Goal: Transaction & Acquisition: Purchase product/service

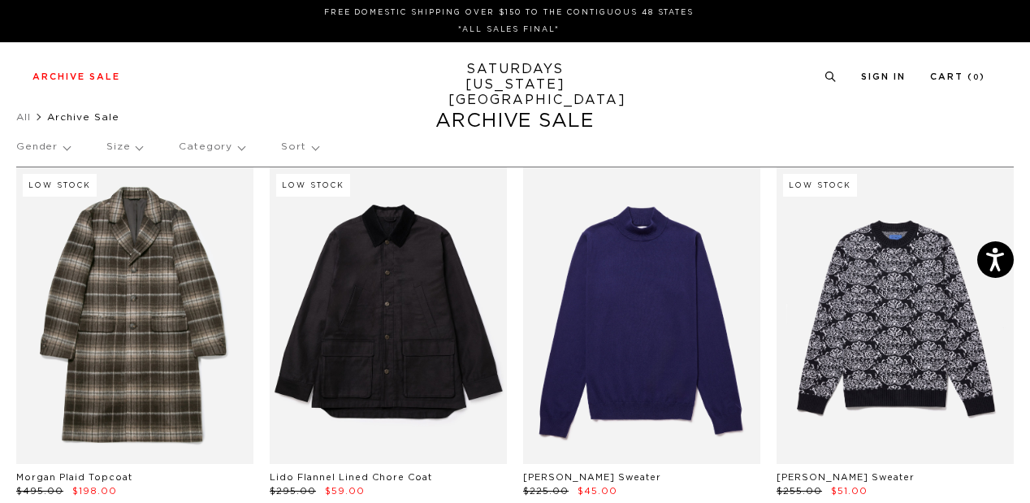
click at [500, 77] on link "SATURDAYS NEW YORK CITY" at bounding box center [515, 85] width 134 height 46
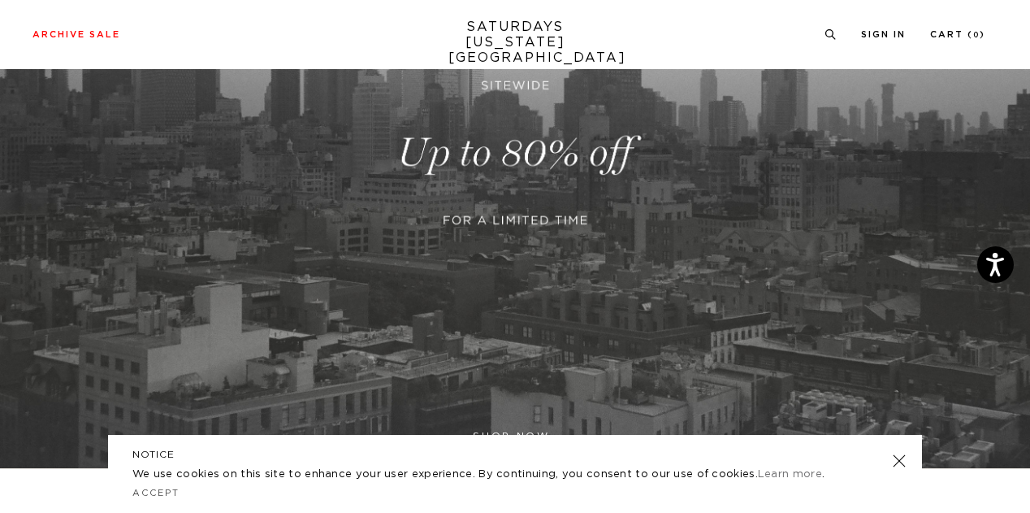
scroll to position [268, 0]
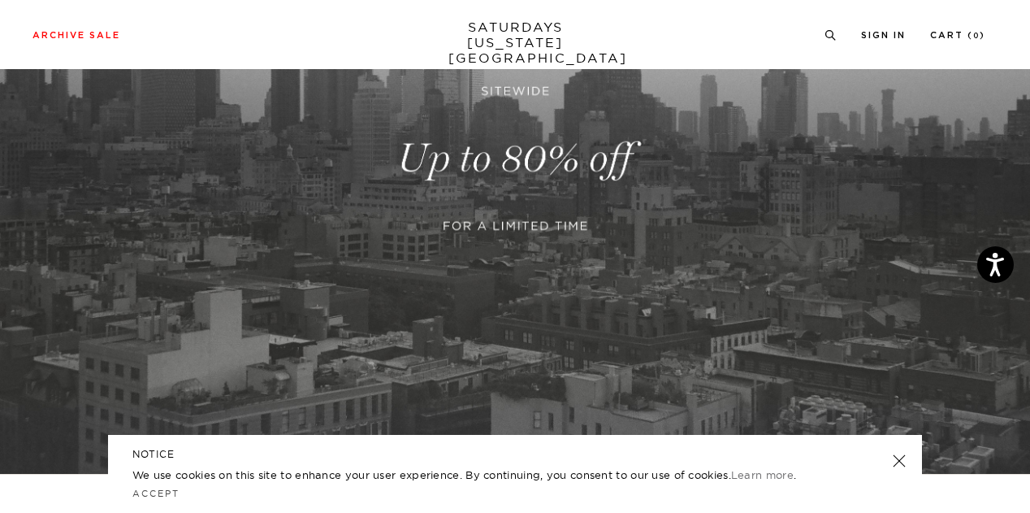
click at [900, 457] on link at bounding box center [899, 460] width 23 height 23
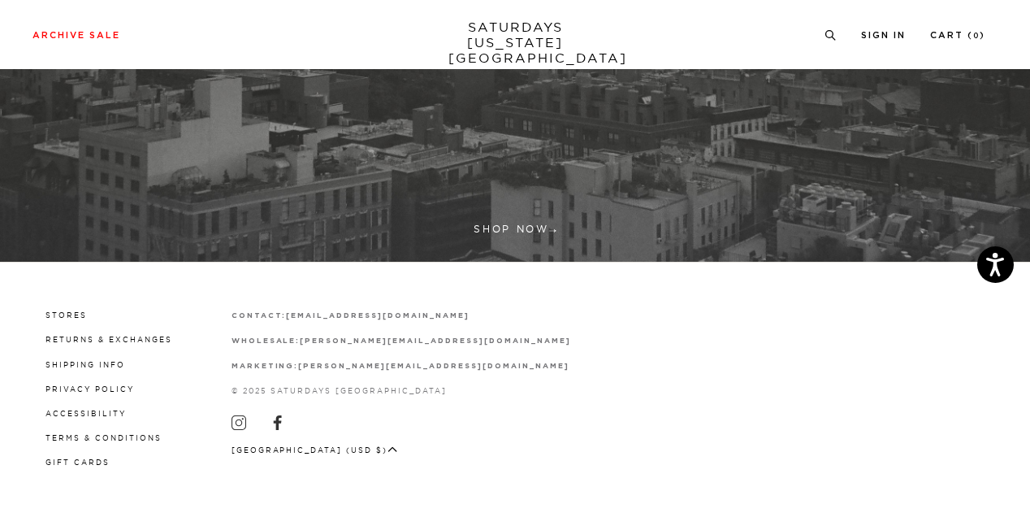
scroll to position [0, 0]
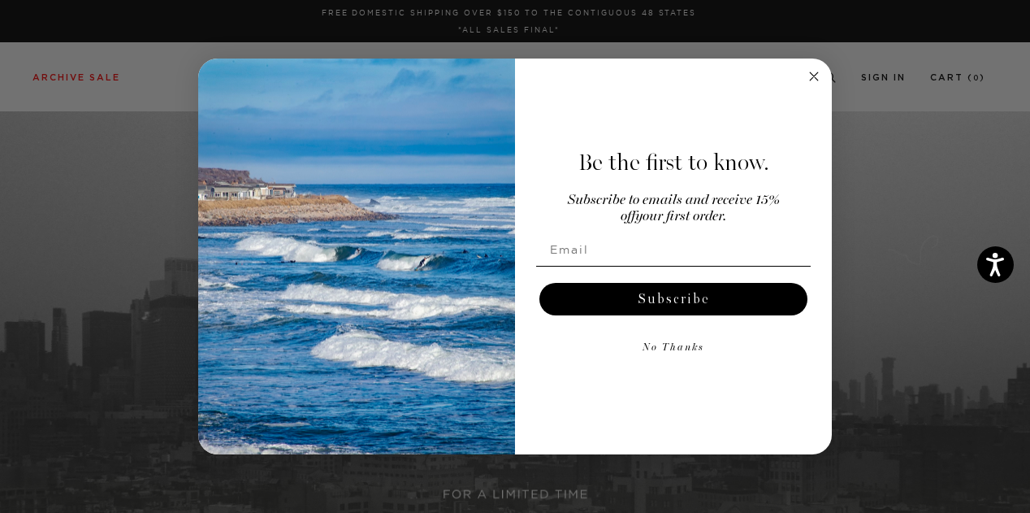
click at [811, 75] on circle "Close dialog" at bounding box center [814, 76] width 19 height 19
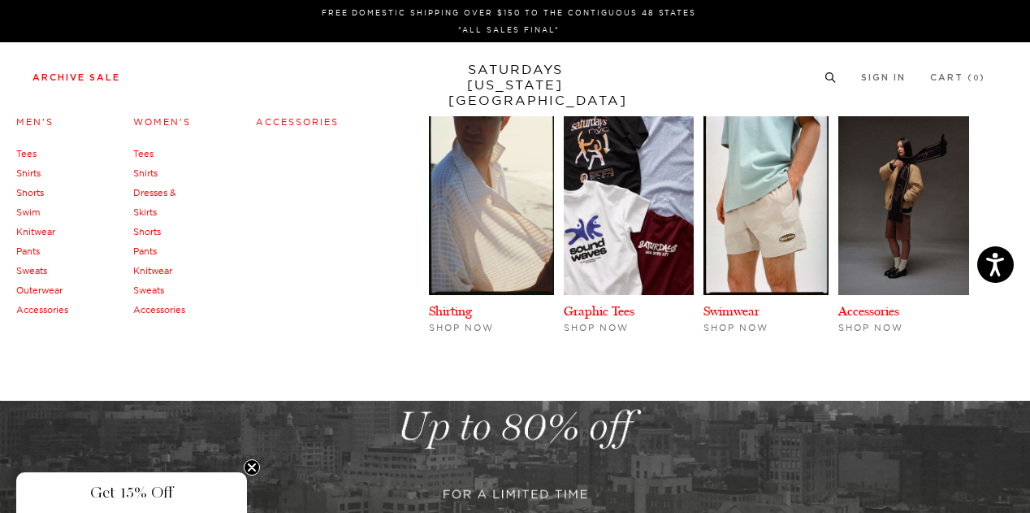
click at [34, 246] on link "Pants" at bounding box center [28, 250] width 24 height 11
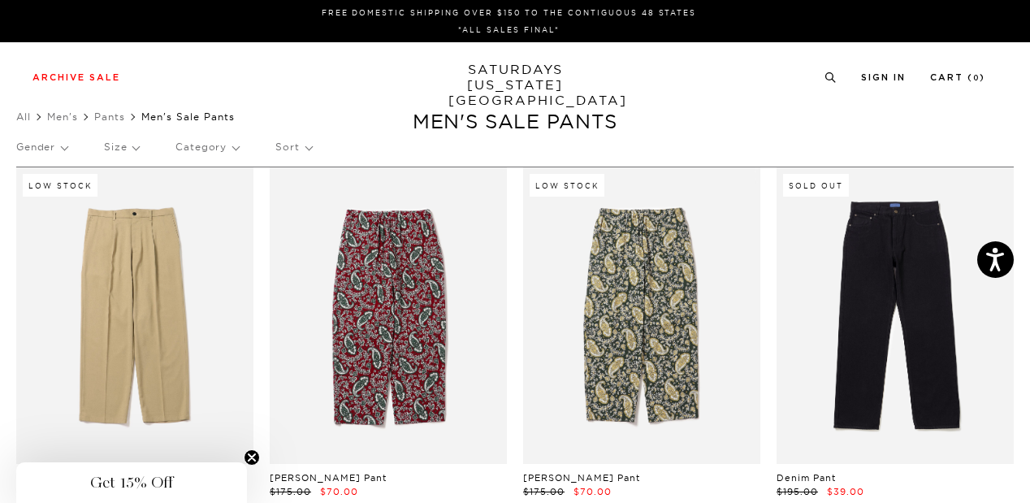
click at [130, 150] on p "Size" at bounding box center [121, 146] width 35 height 37
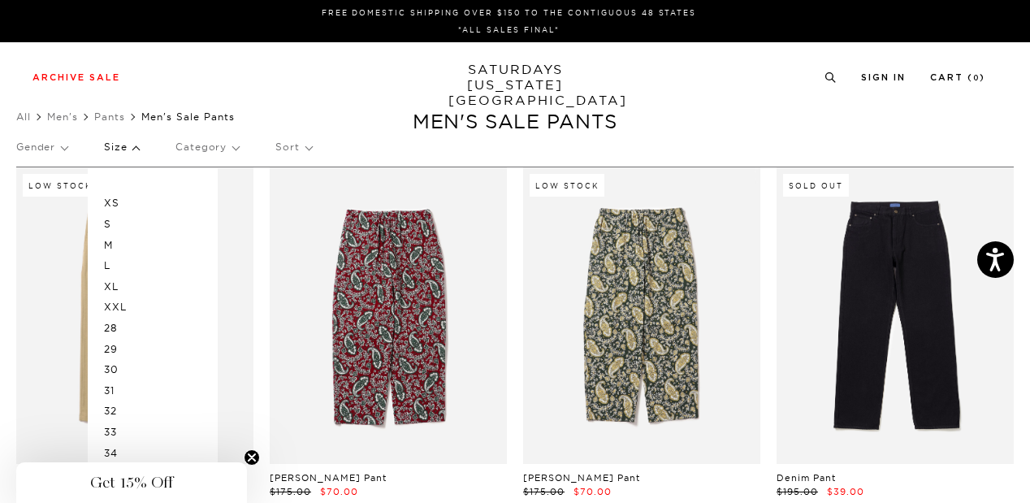
click at [117, 415] on p "32" at bounding box center [152, 410] width 97 height 21
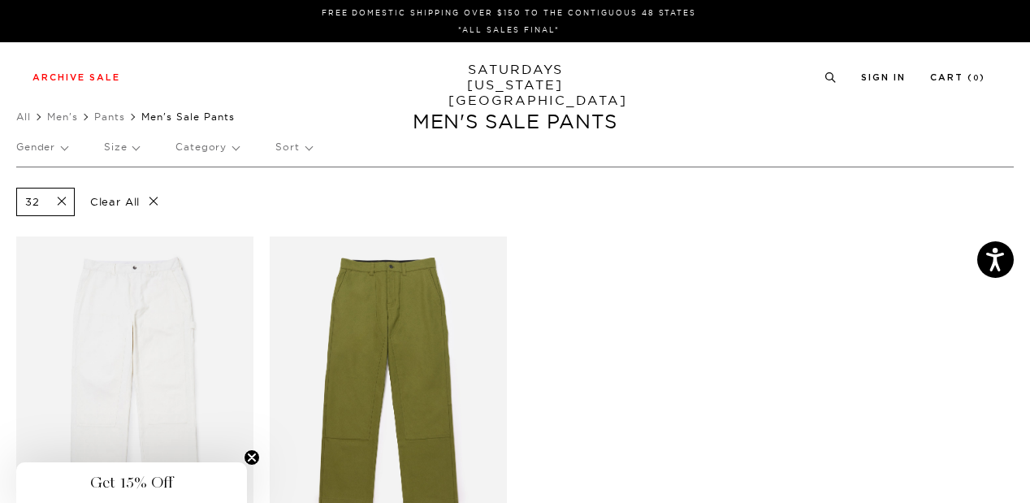
click at [61, 205] on span at bounding box center [57, 201] width 34 height 15
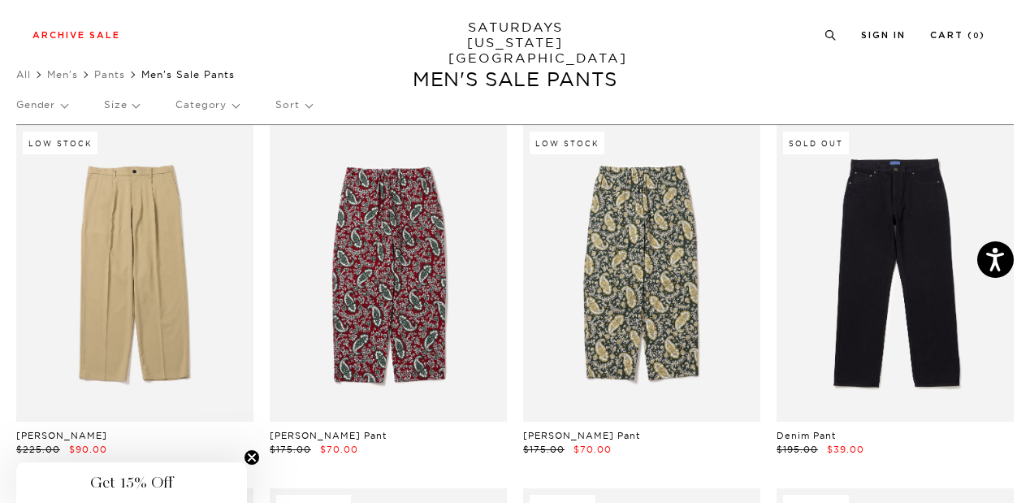
scroll to position [42, 0]
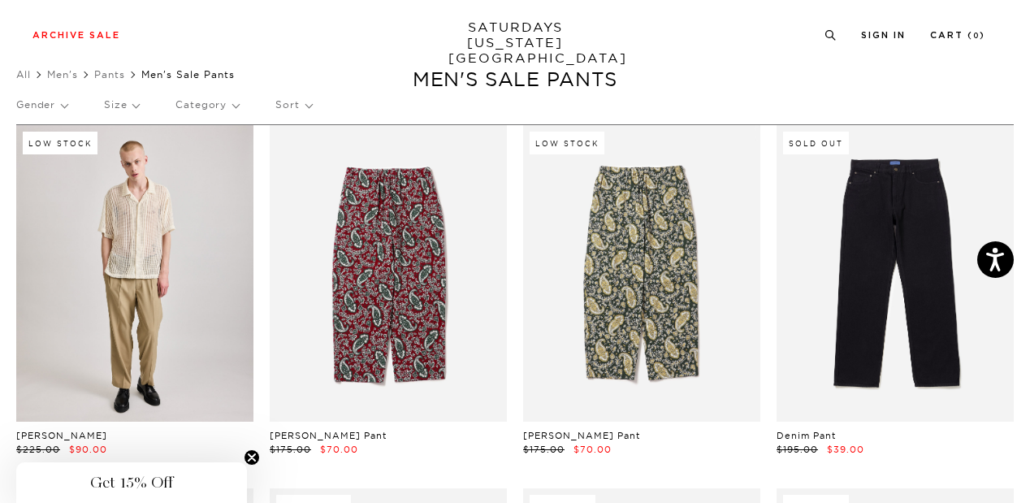
click at [127, 270] on link at bounding box center [134, 273] width 237 height 296
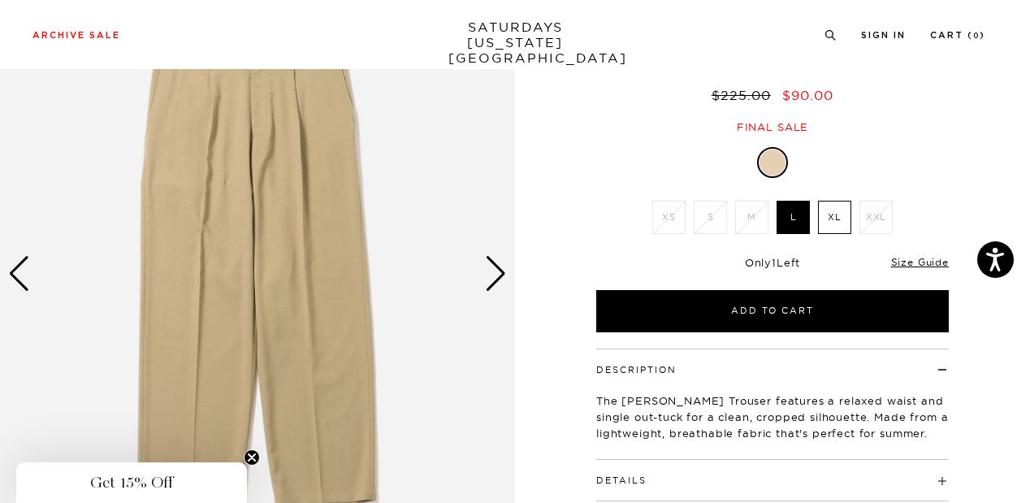
scroll to position [162, 0]
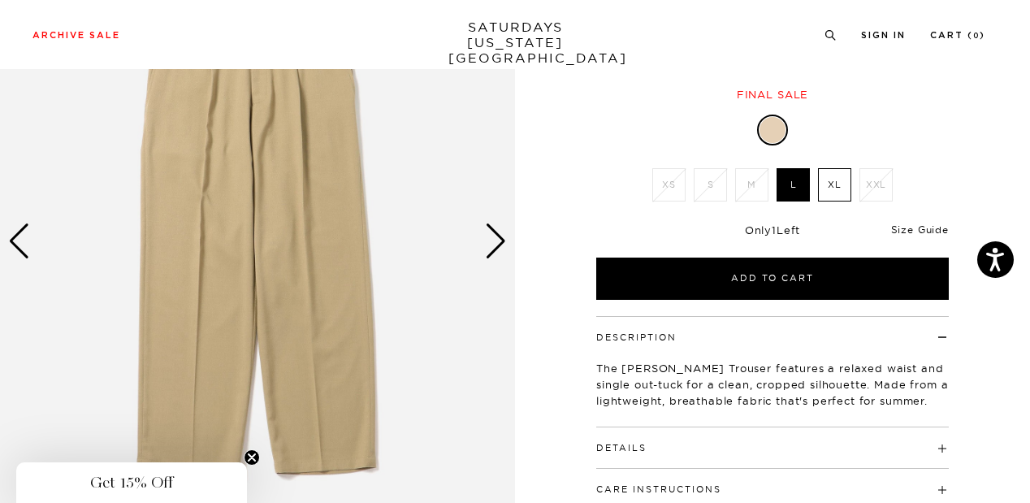
click at [935, 233] on link "Size Guide" at bounding box center [920, 229] width 58 height 12
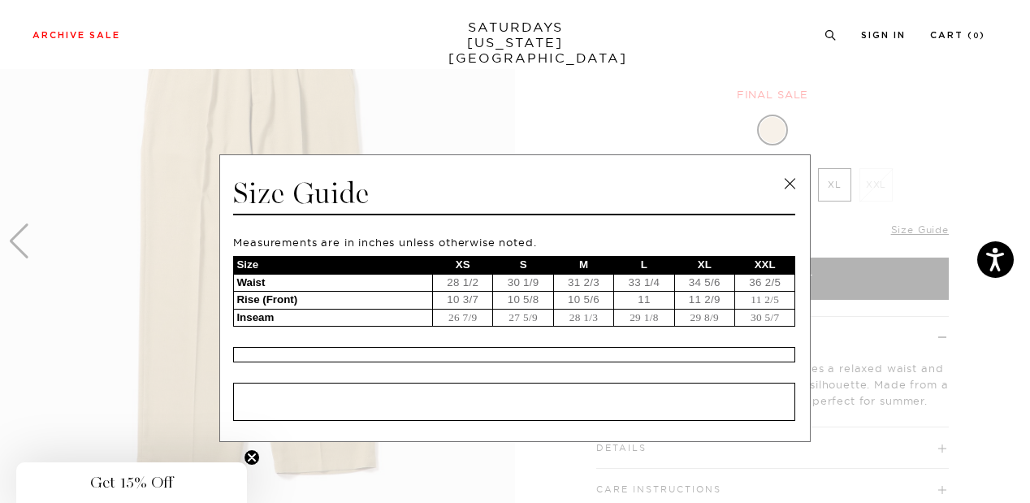
click at [782, 181] on link at bounding box center [789, 183] width 24 height 24
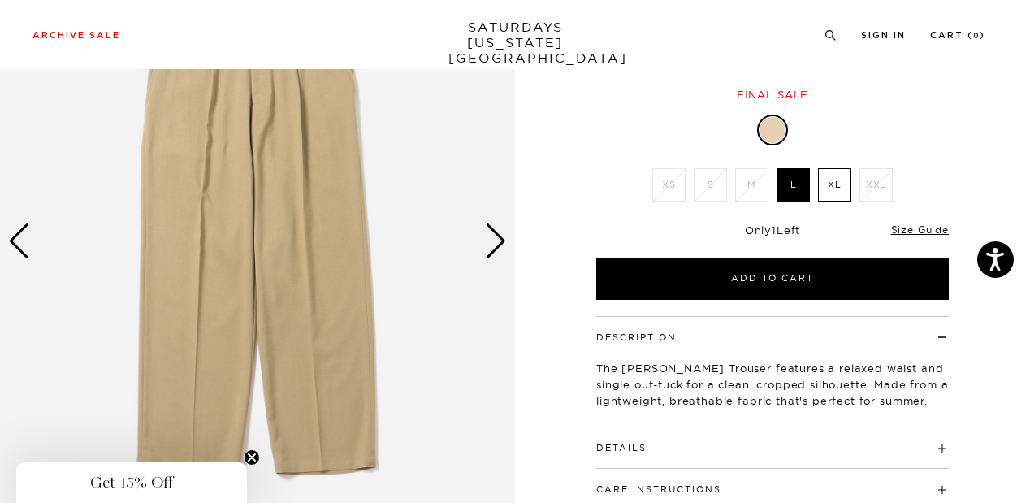
click at [495, 235] on div "Next slide" at bounding box center [496, 241] width 22 height 36
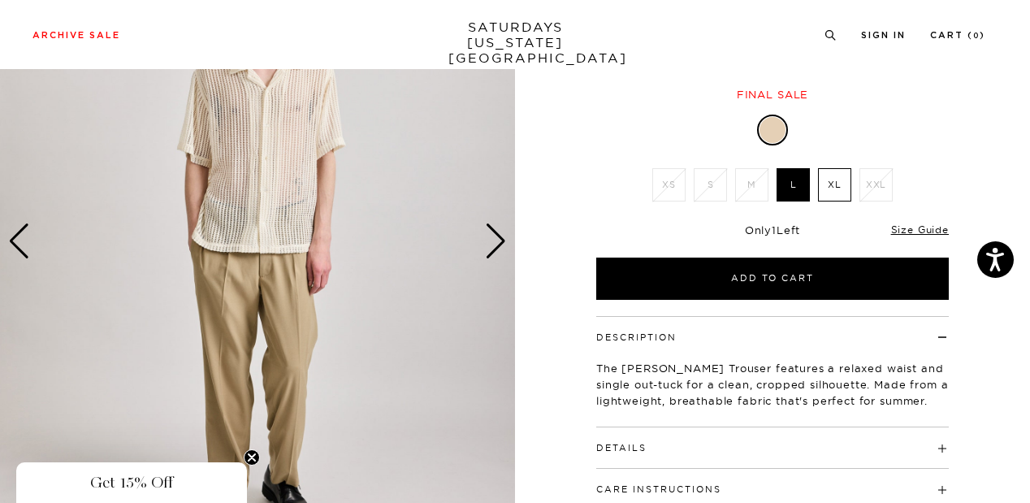
click at [495, 235] on div "Next slide" at bounding box center [496, 241] width 22 height 36
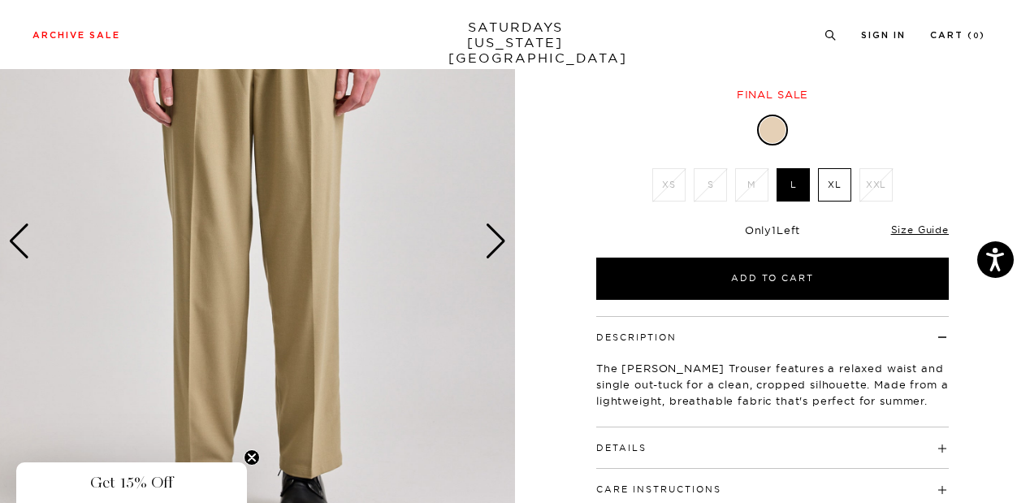
click at [495, 235] on div "Next slide" at bounding box center [496, 241] width 22 height 36
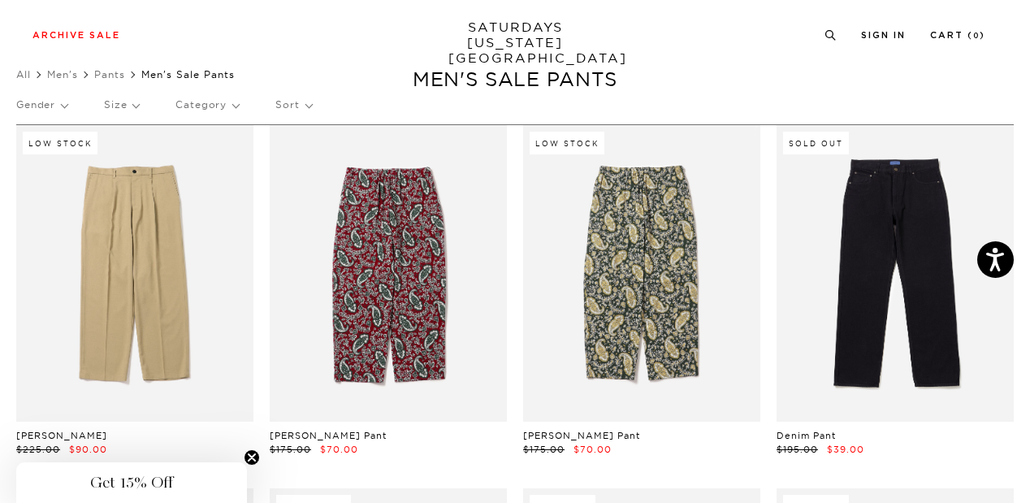
click at [128, 96] on p "Size" at bounding box center [121, 104] width 35 height 37
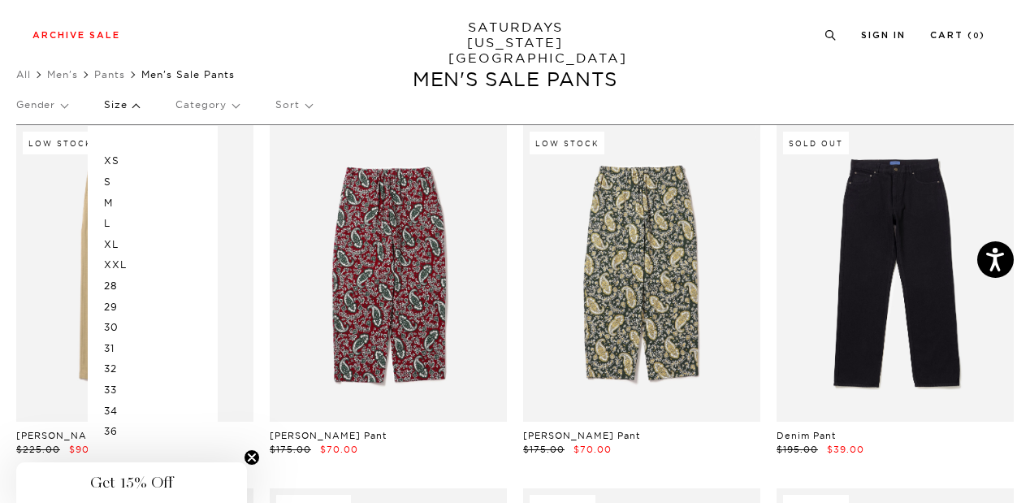
click at [128, 197] on p "M" at bounding box center [152, 203] width 97 height 21
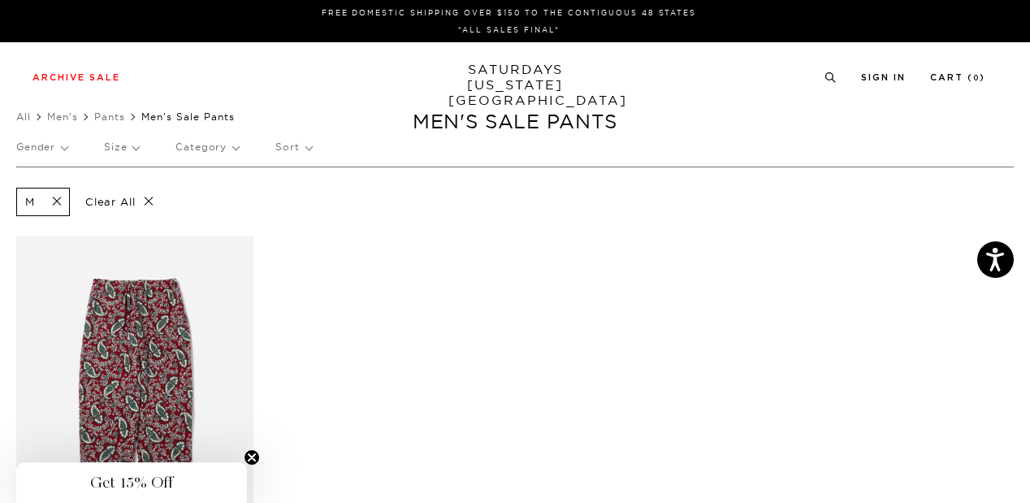
click at [60, 194] on span at bounding box center [52, 201] width 34 height 15
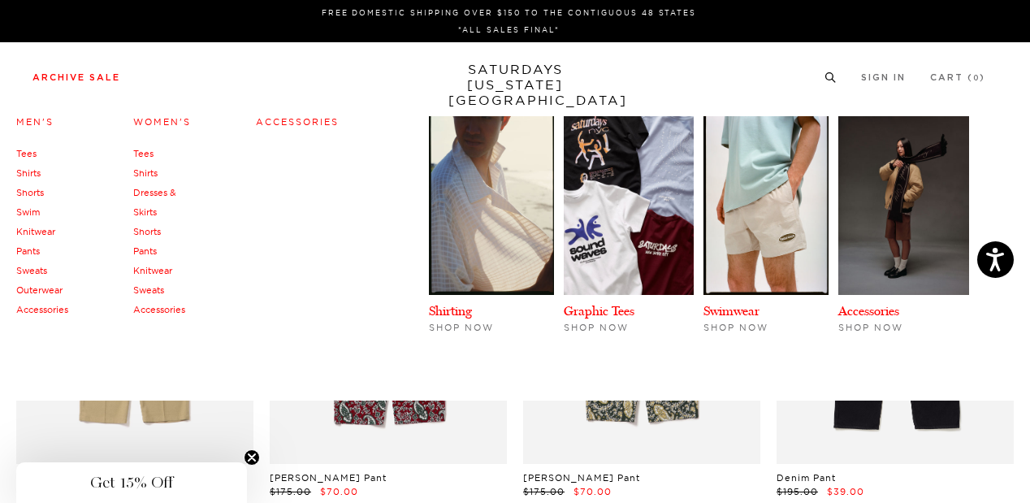
click at [25, 173] on link "Shirts" at bounding box center [28, 172] width 24 height 11
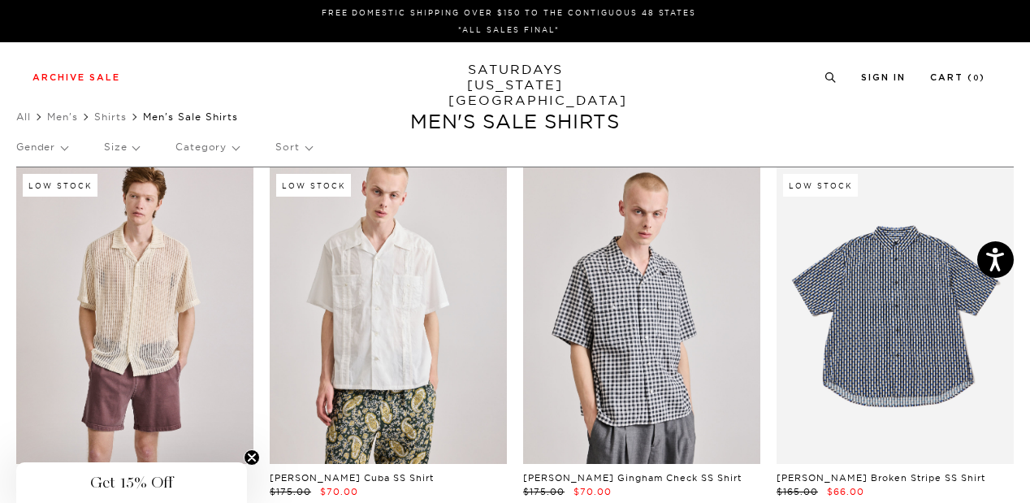
click at [198, 150] on p "Category" at bounding box center [206, 146] width 63 height 37
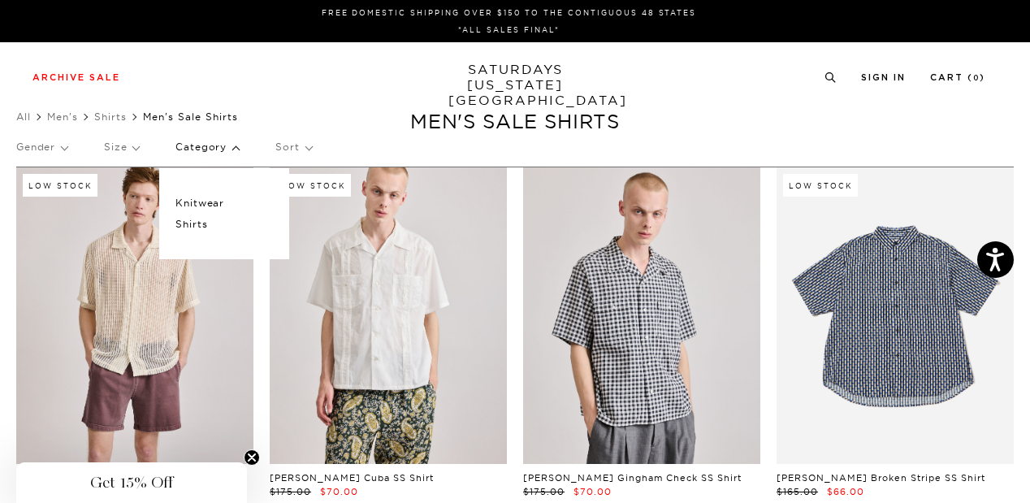
click at [198, 150] on p "Category" at bounding box center [206, 146] width 63 height 37
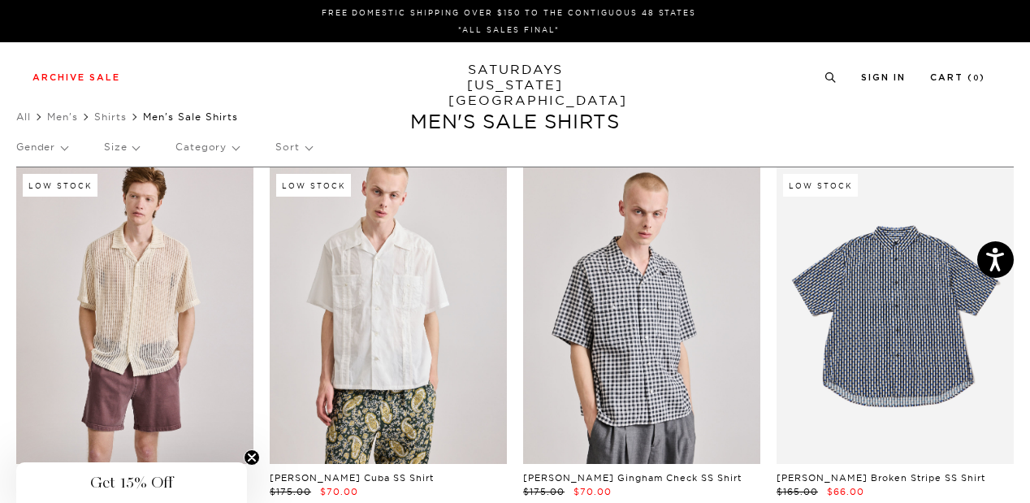
click at [291, 154] on p "Sort" at bounding box center [293, 146] width 36 height 37
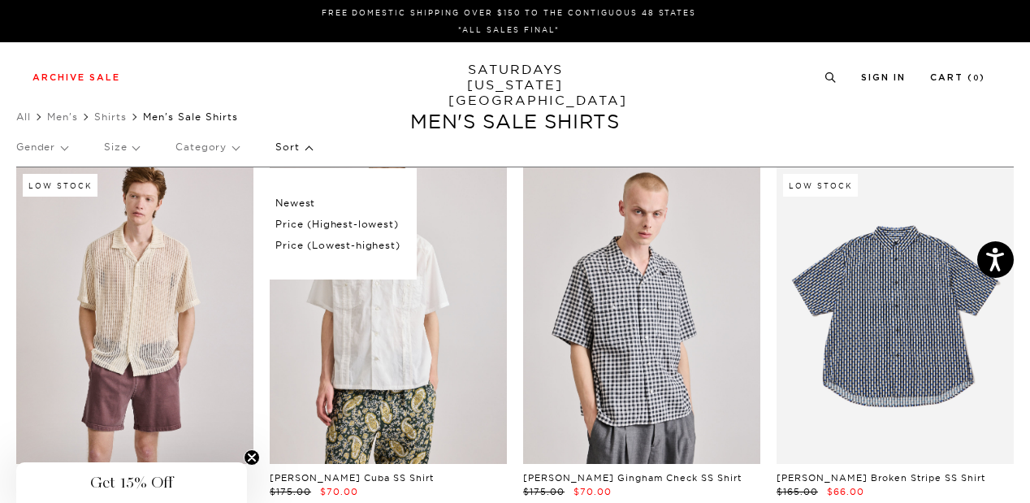
click at [291, 154] on p "Sort" at bounding box center [293, 146] width 36 height 37
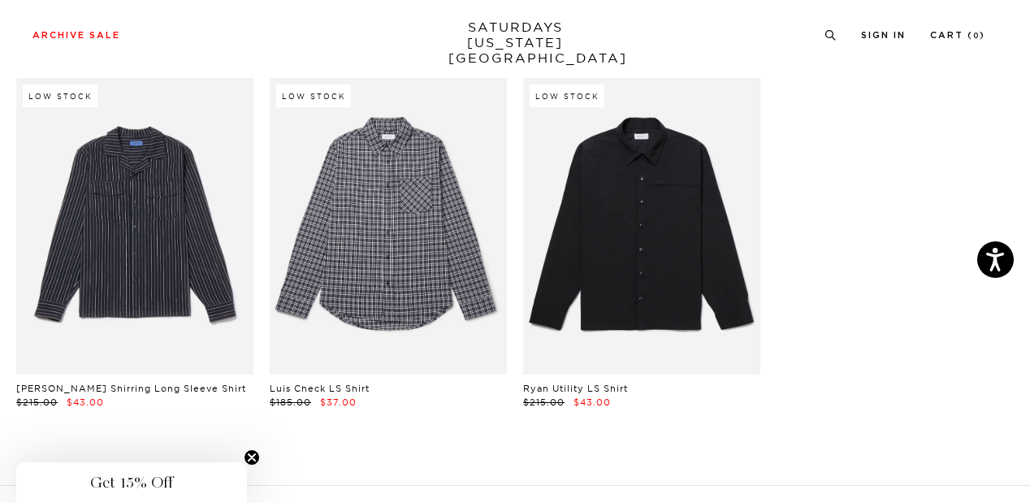
scroll to position [4397, 0]
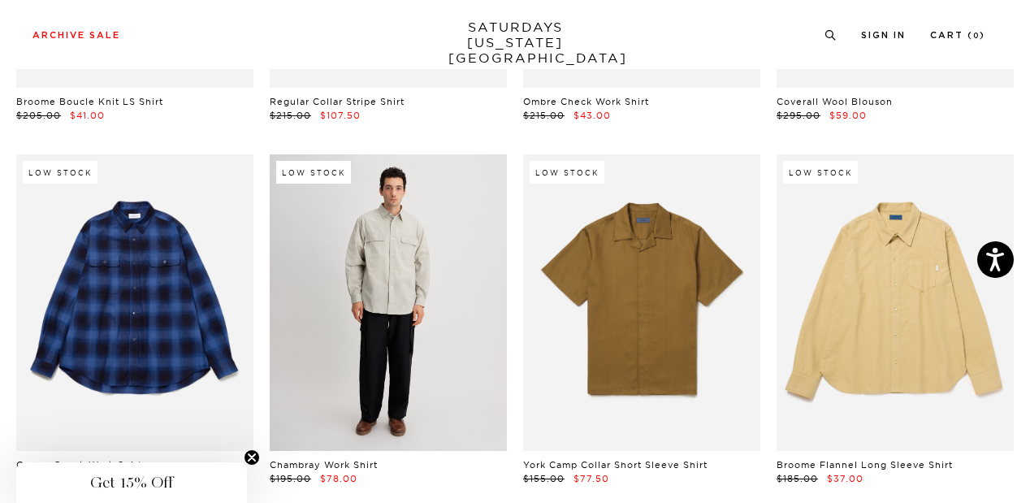
click at [413, 227] on link at bounding box center [388, 302] width 237 height 296
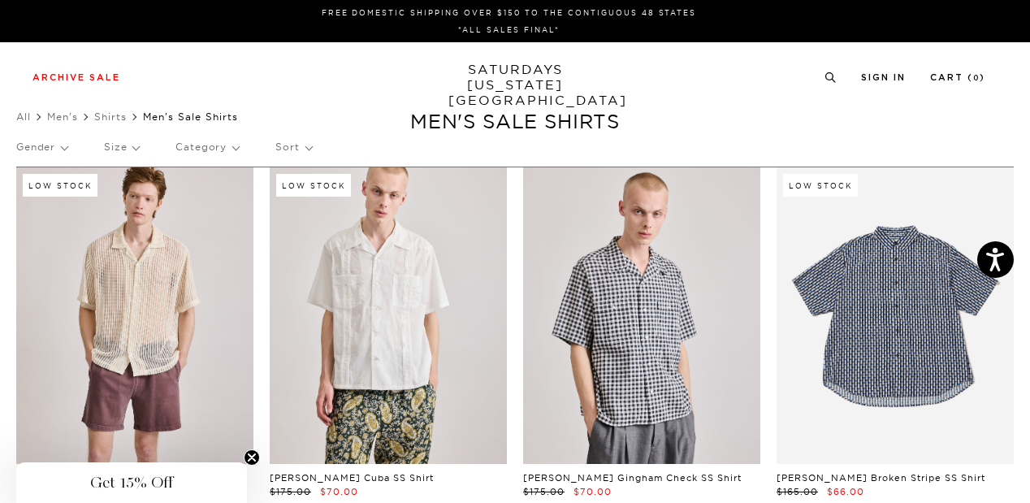
click at [124, 139] on p "Size" at bounding box center [121, 146] width 35 height 37
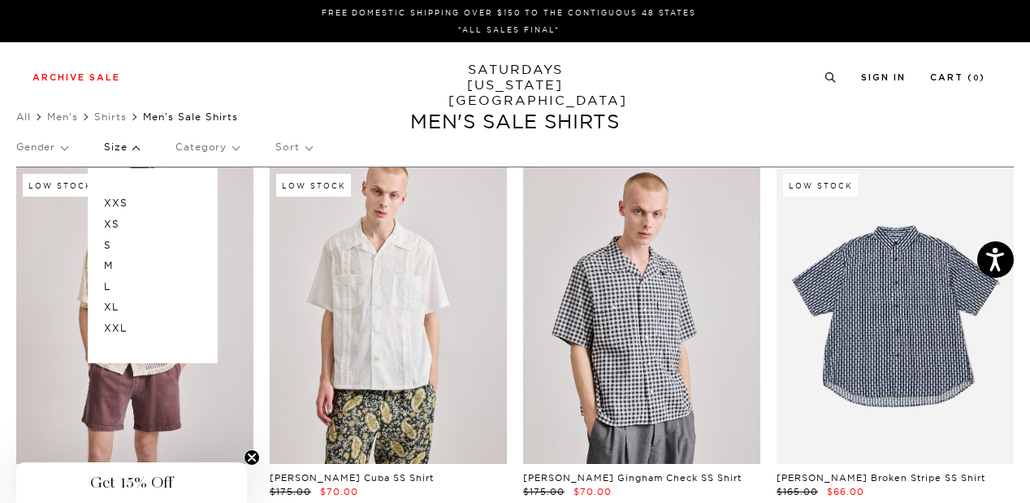
click at [121, 262] on p "M" at bounding box center [152, 265] width 97 height 21
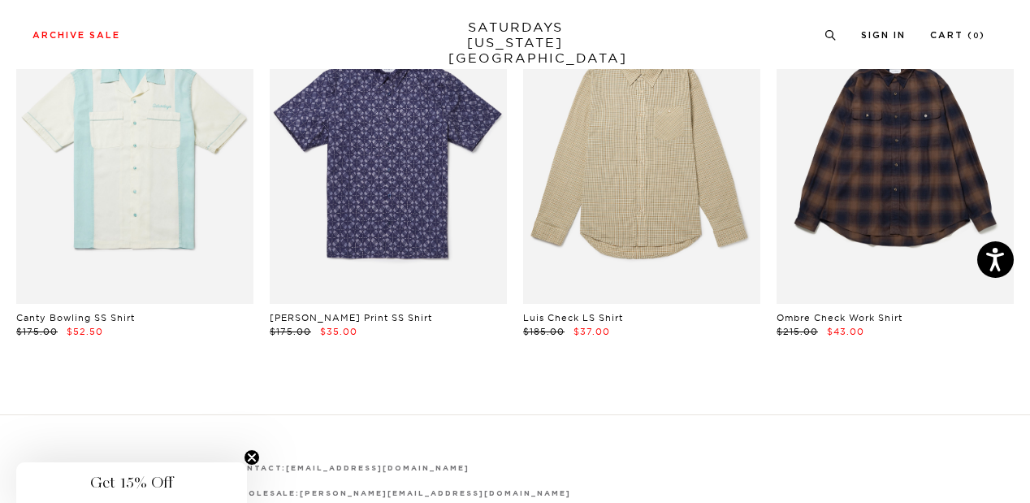
scroll to position [1661, 0]
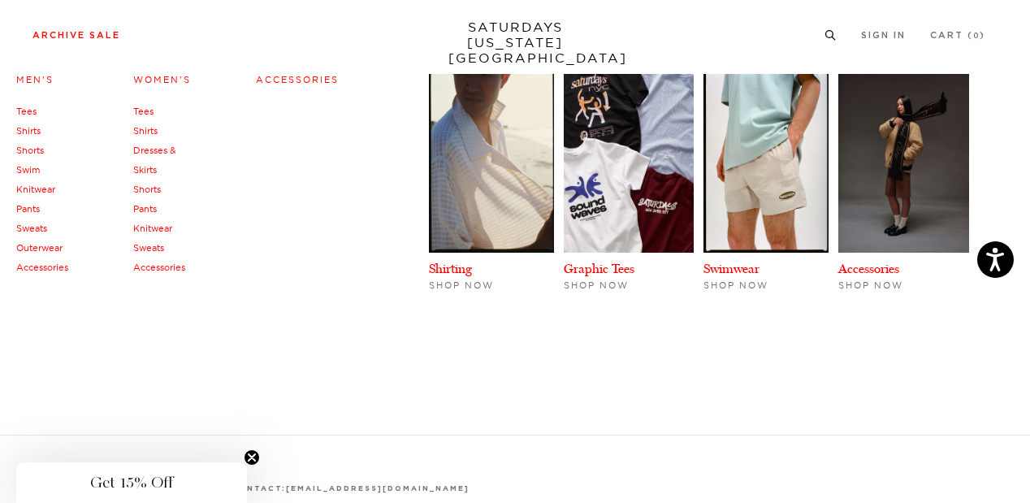
click at [45, 193] on link "Knitwear" at bounding box center [35, 189] width 39 height 11
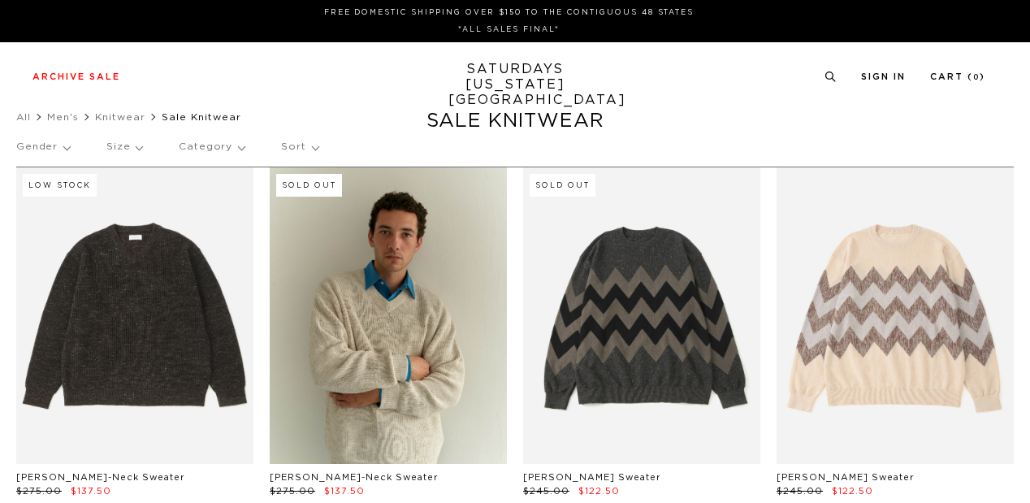
click at [127, 139] on p "Size" at bounding box center [124, 146] width 36 height 37
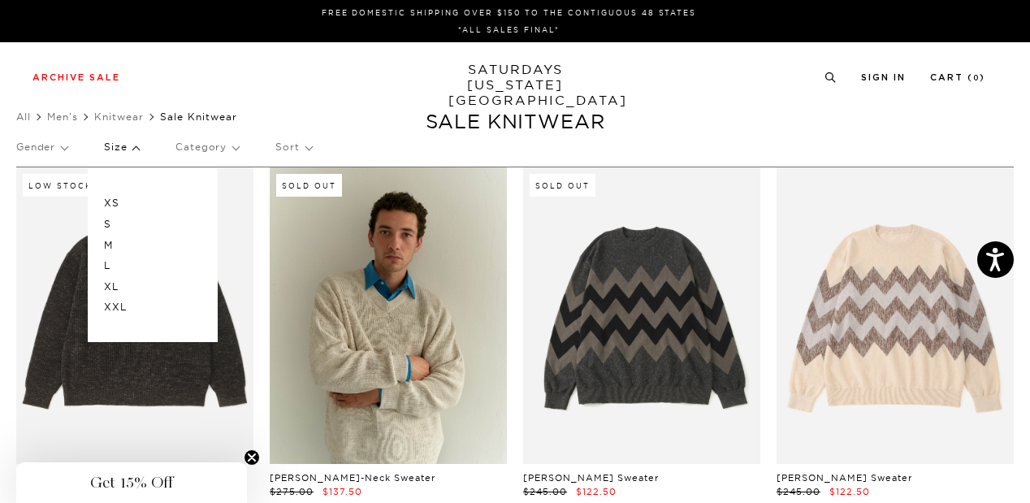
click at [144, 241] on p "M" at bounding box center [152, 245] width 97 height 21
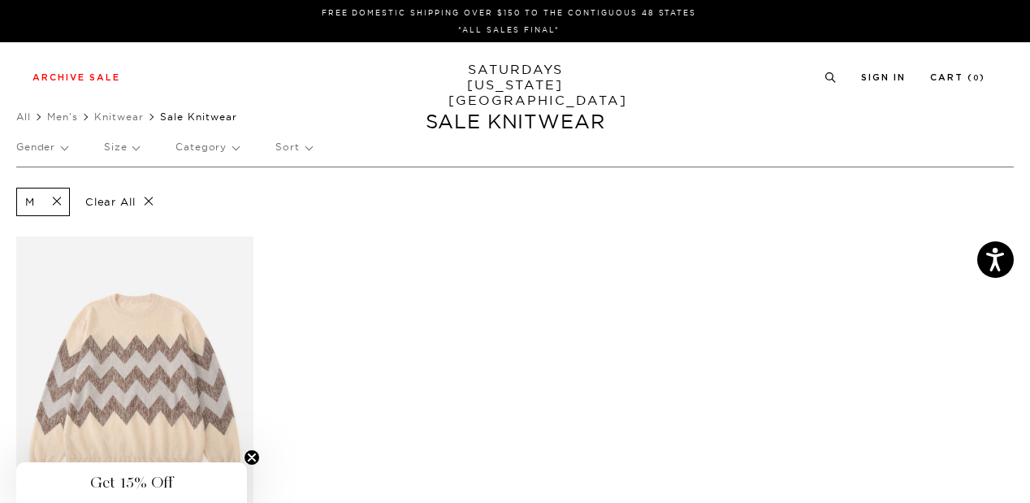
click at [58, 199] on span at bounding box center [52, 201] width 34 height 15
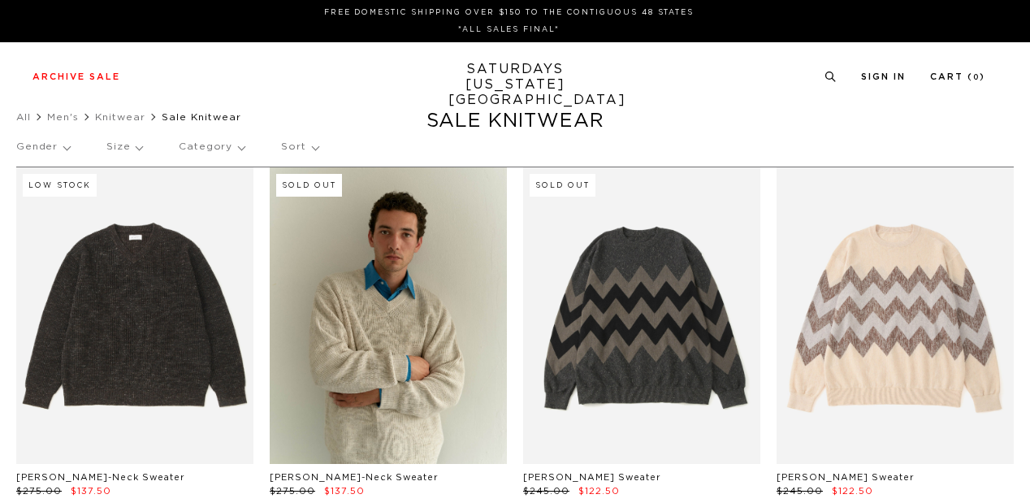
click at [124, 149] on p "Size" at bounding box center [124, 146] width 36 height 37
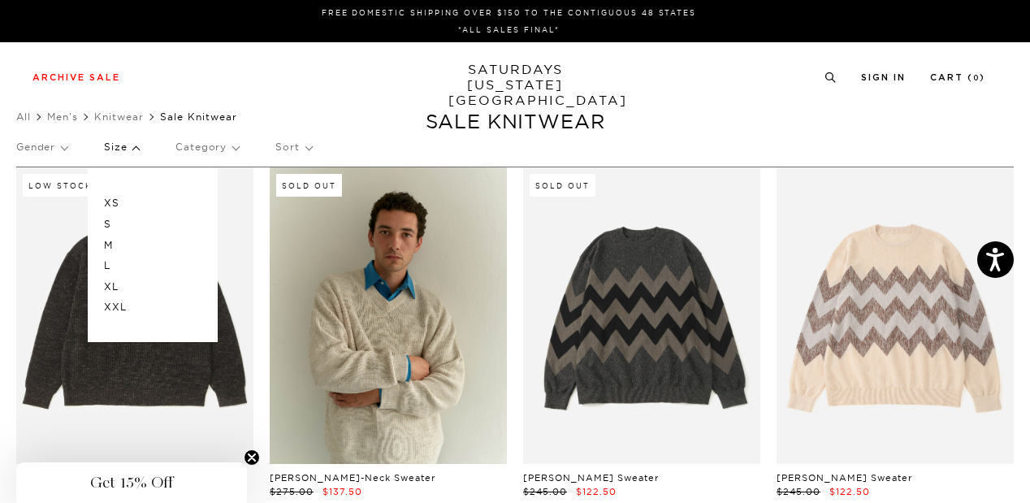
click at [111, 264] on p "L" at bounding box center [152, 265] width 97 height 21
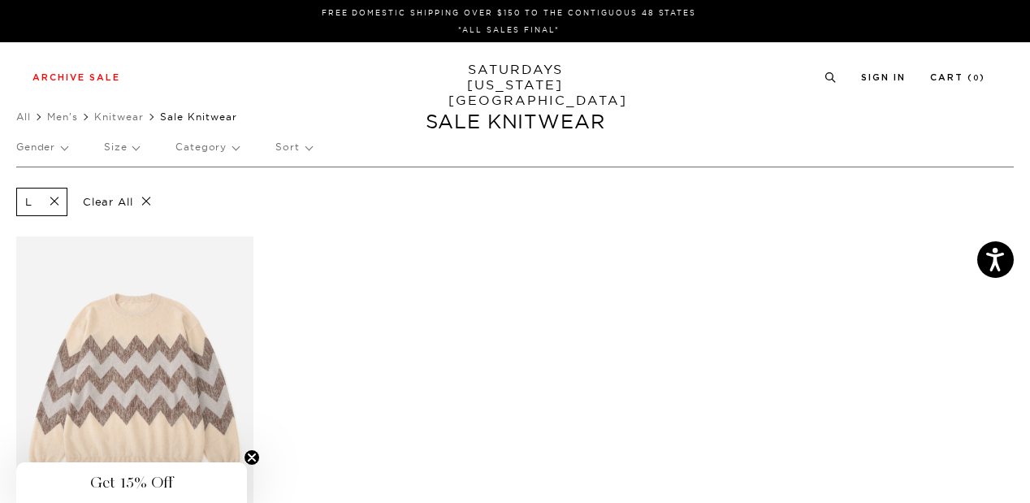
click at [143, 198] on p "Clear All" at bounding box center [118, 202] width 84 height 28
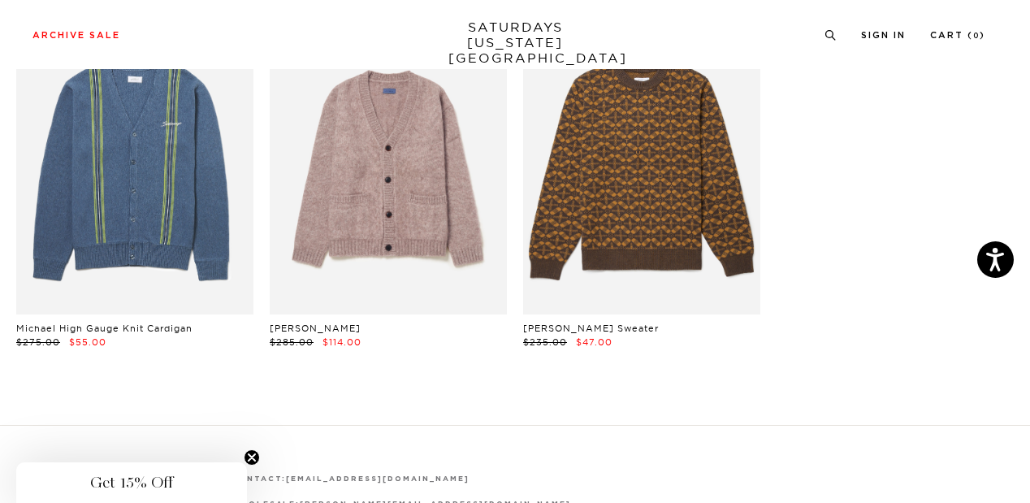
scroll to position [911, 0]
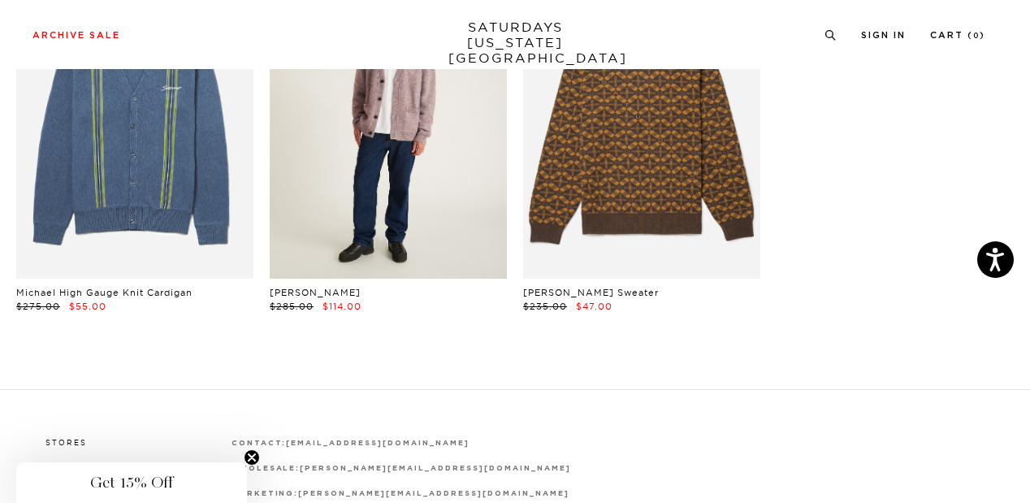
click at [353, 196] on link at bounding box center [388, 130] width 237 height 296
